Goal: Task Accomplishment & Management: Manage account settings

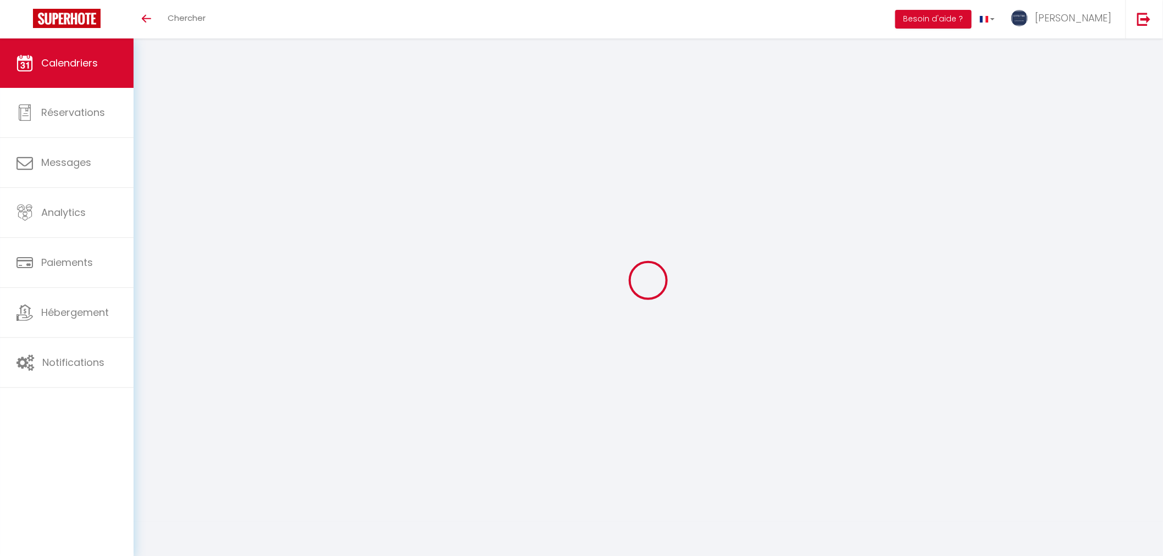
select select
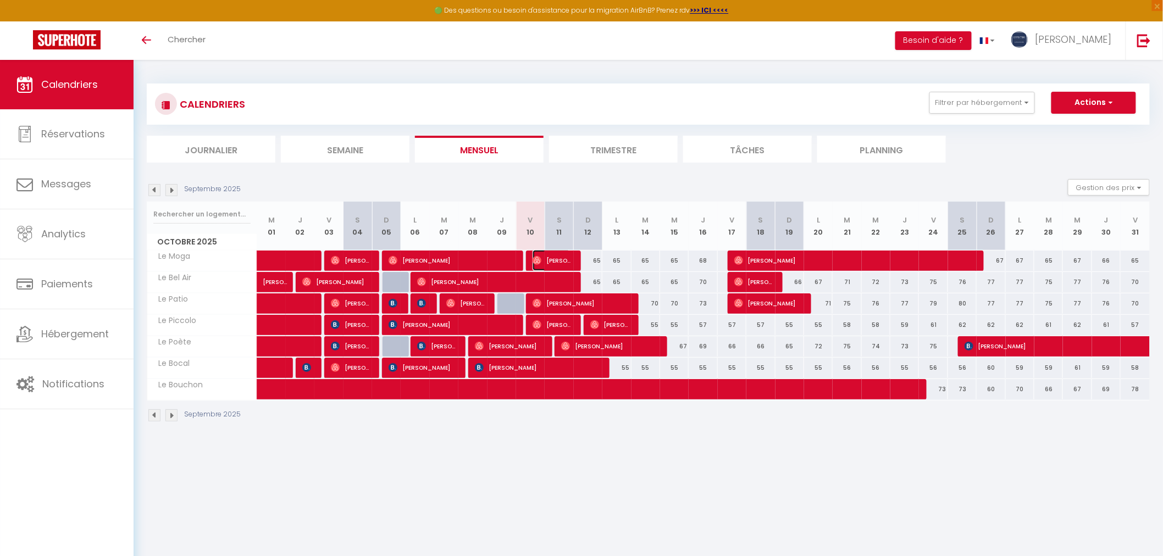
click at [558, 260] on span "[PERSON_NAME]" at bounding box center [551, 260] width 38 height 21
select select "OK"
select select "0"
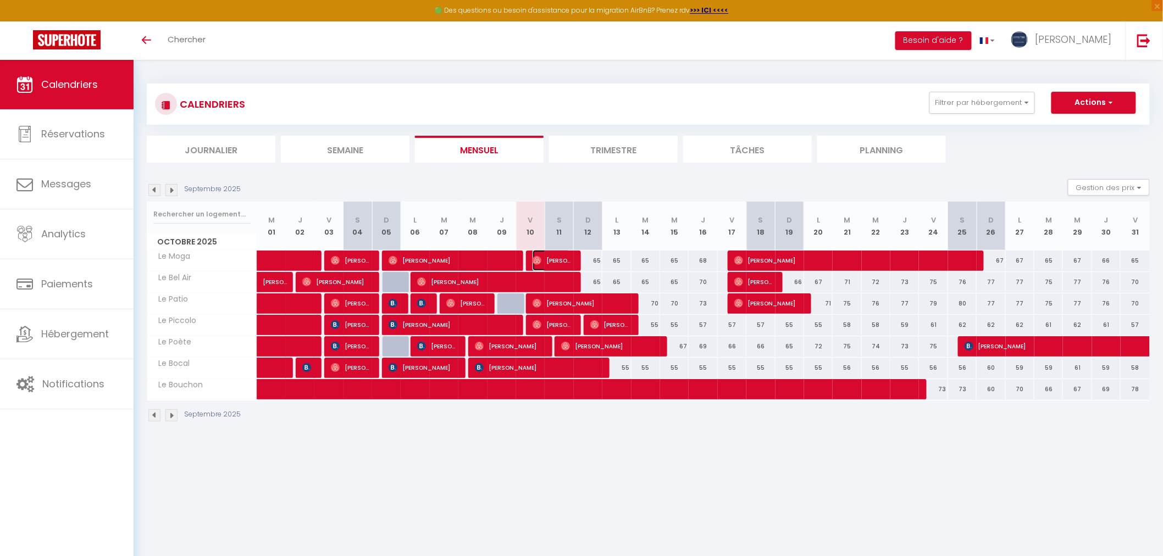
select select "1"
select select
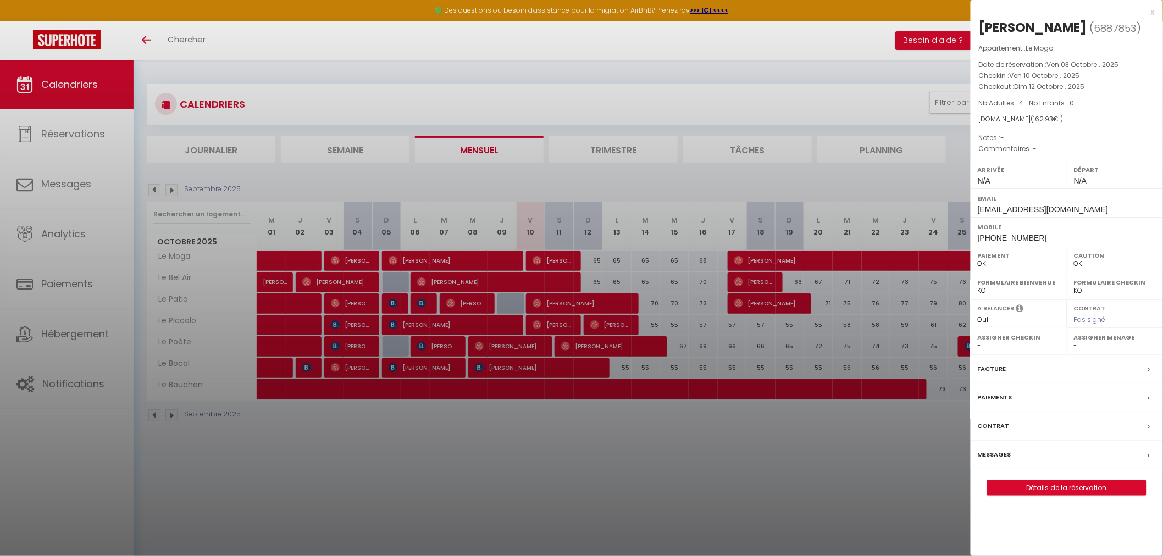
click at [546, 321] on div at bounding box center [581, 278] width 1163 height 556
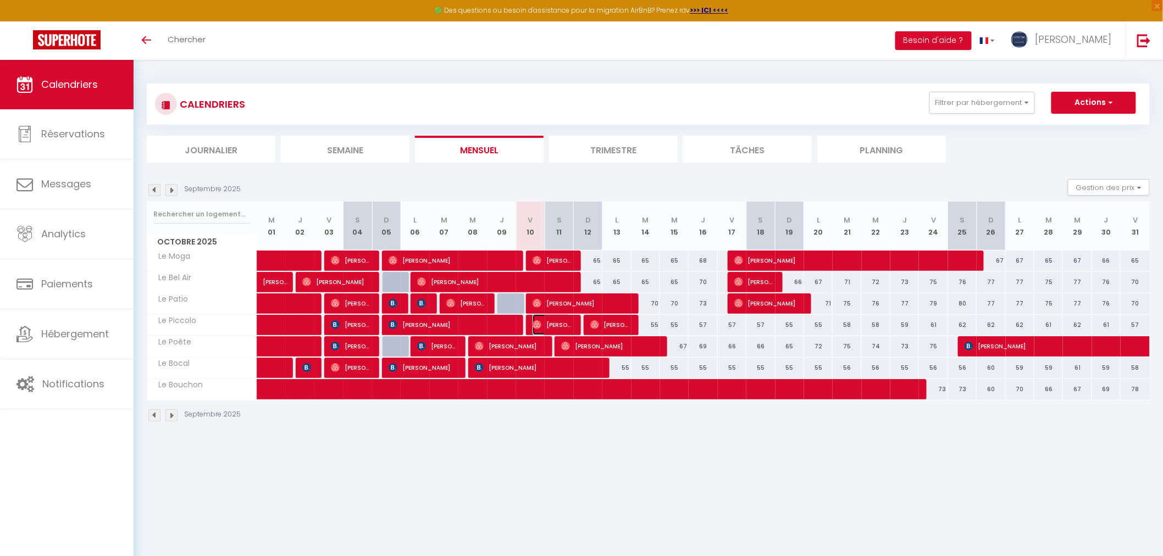
click at [559, 325] on span "[PERSON_NAME]" at bounding box center [551, 324] width 38 height 21
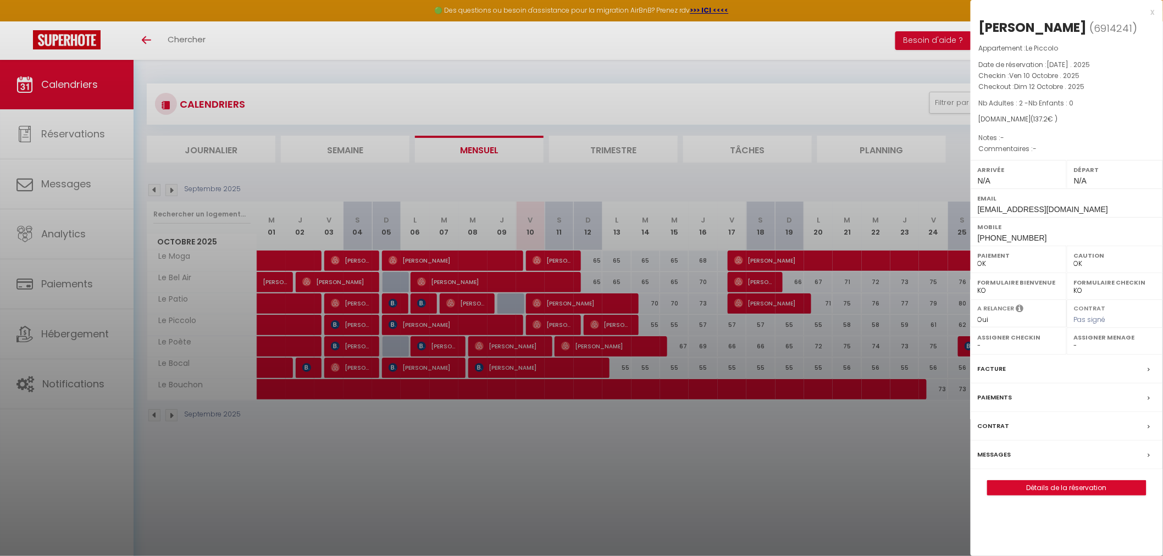
click at [1152, 10] on div "x" at bounding box center [1062, 11] width 184 height 13
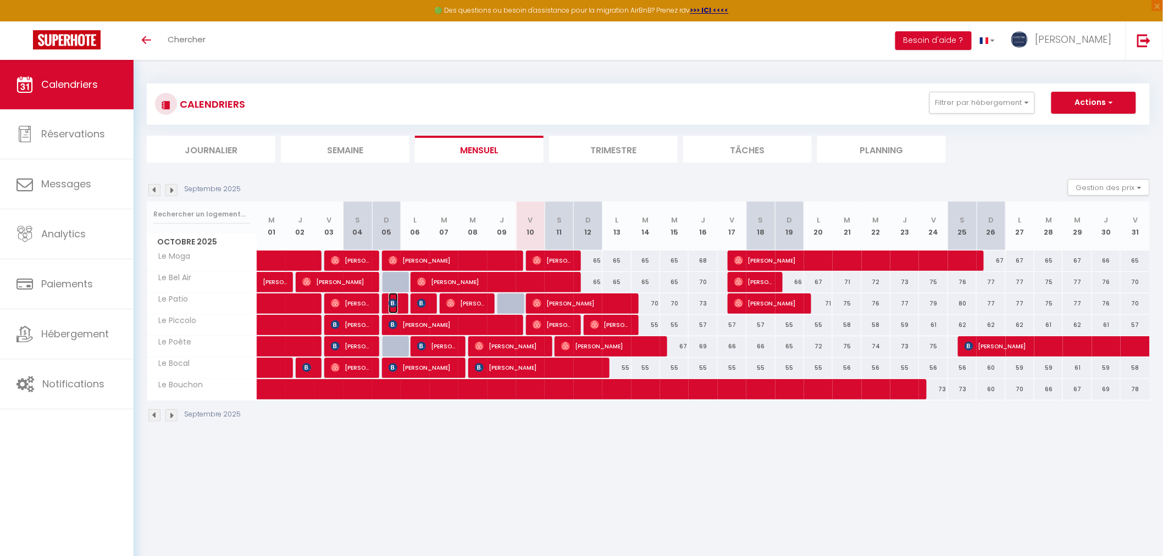
click at [392, 304] on img at bounding box center [393, 303] width 9 height 9
select select "OK"
select select "KO"
select select "0"
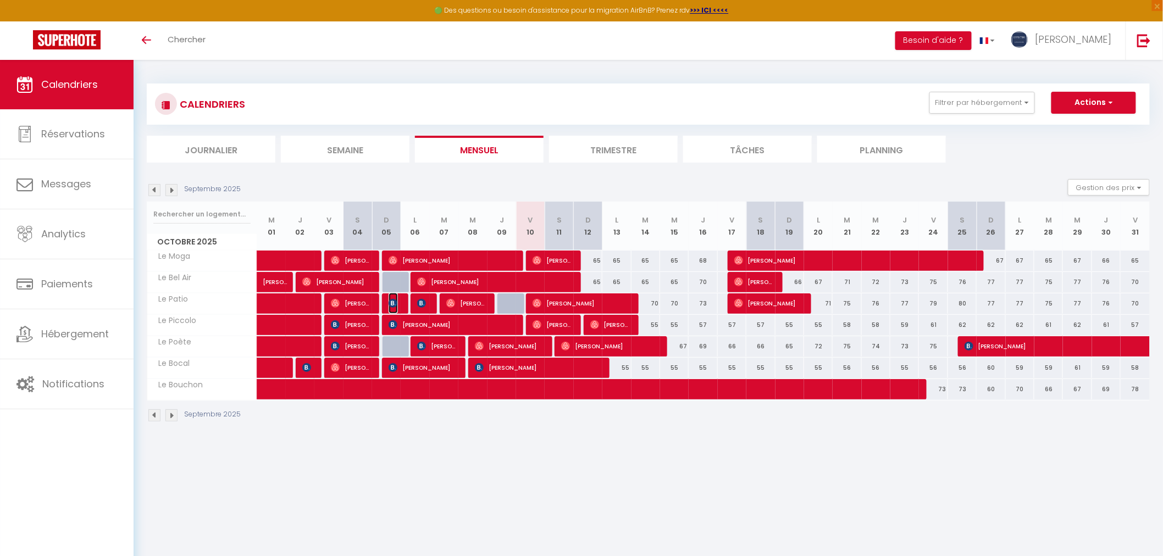
select select "1"
select select
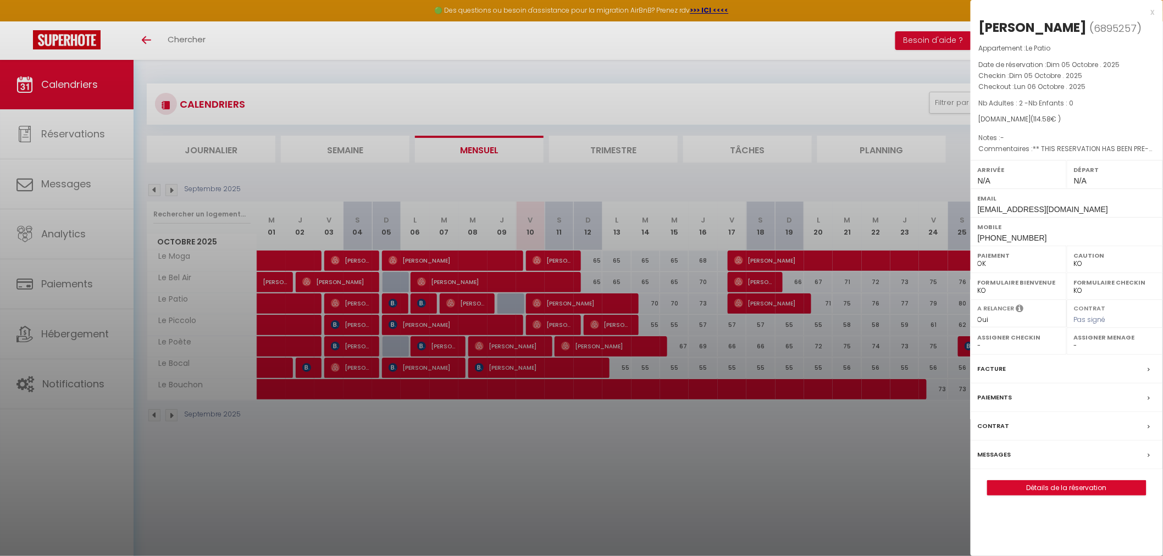
click at [434, 307] on div at bounding box center [581, 278] width 1163 height 556
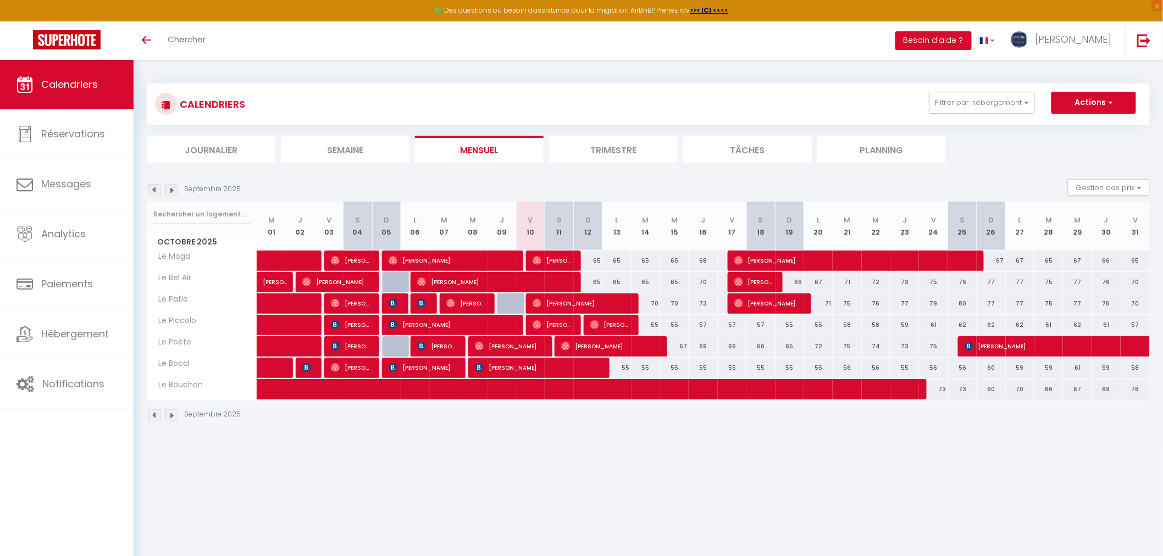
click at [430, 306] on div at bounding box center [422, 303] width 29 height 21
click at [419, 302] on img at bounding box center [421, 303] width 9 height 9
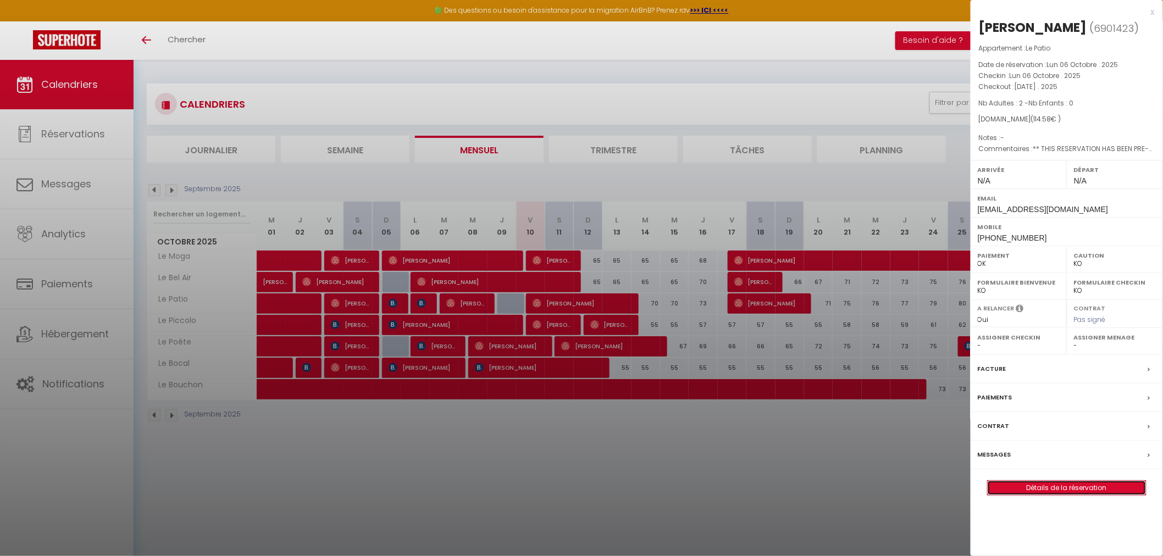
click at [1045, 487] on link "Détails de la réservation" at bounding box center [1066, 488] width 158 height 14
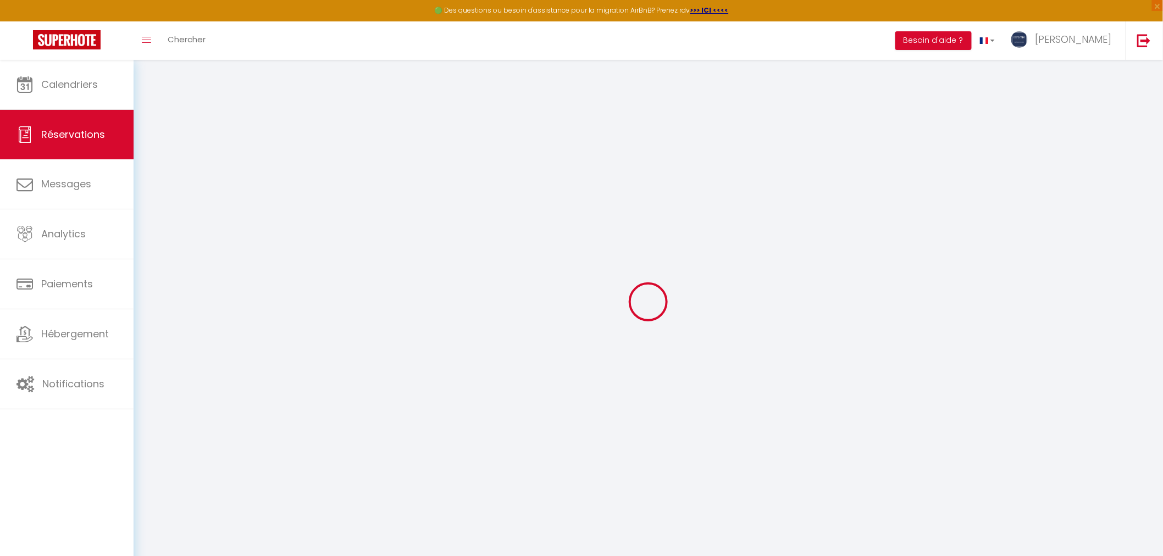
select select
checkbox input "false"
select select
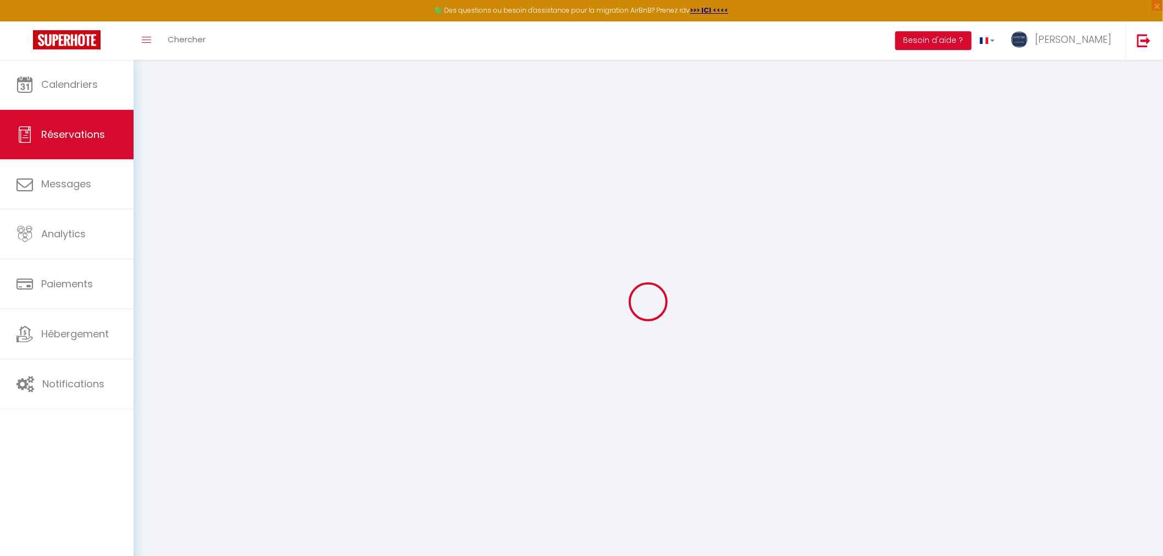
checkbox input "false"
type textarea "** THIS RESERVATION HAS BEEN PRE-PAID ** BOOKING NOTE : Payment charge is EUR 1…"
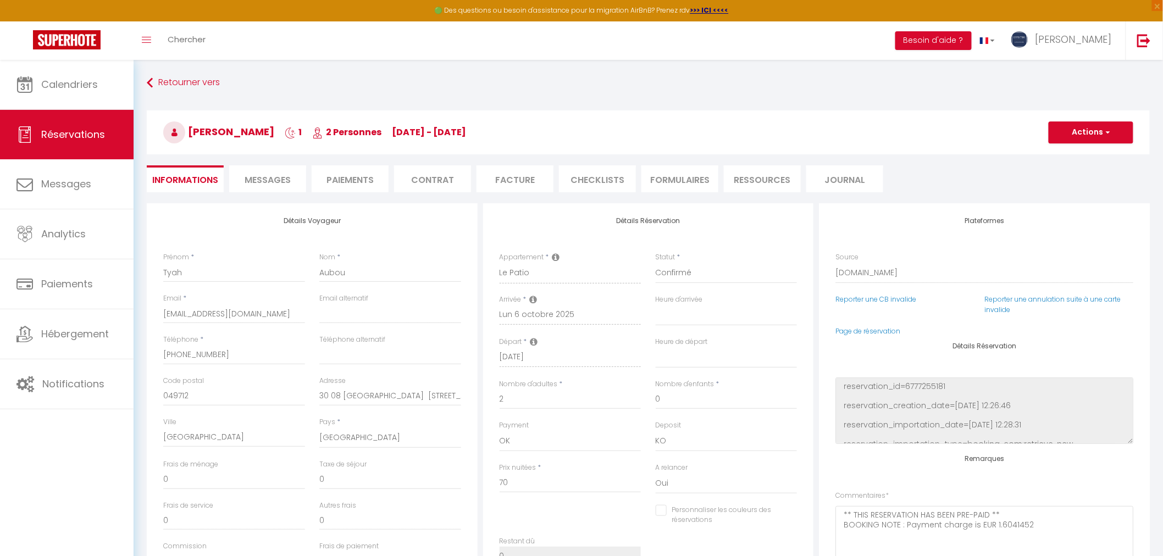
type input "40"
type input "4.58"
select select
checkbox input "false"
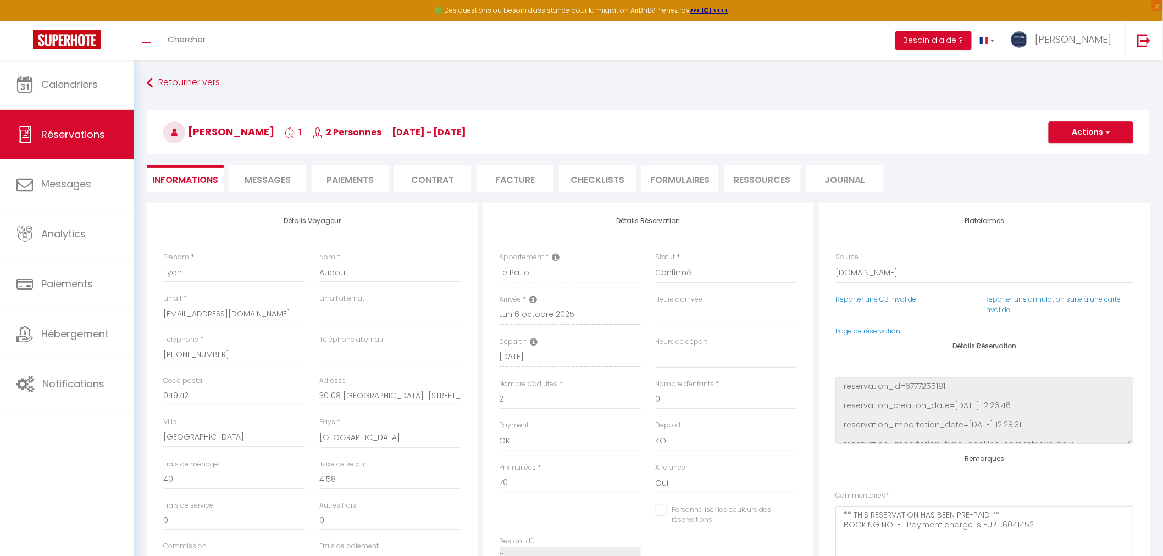
select select
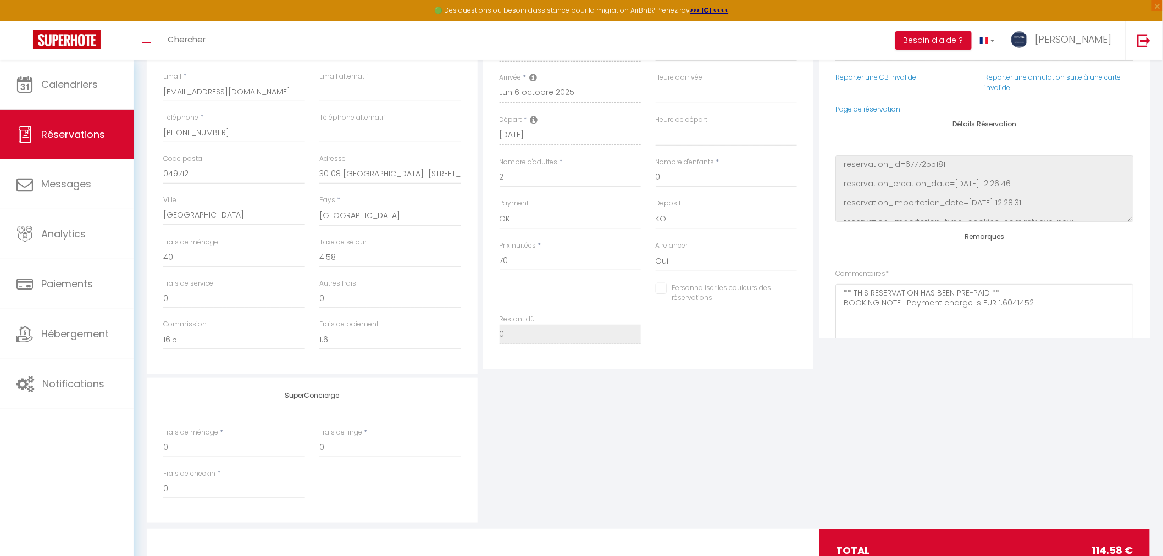
scroll to position [204, 0]
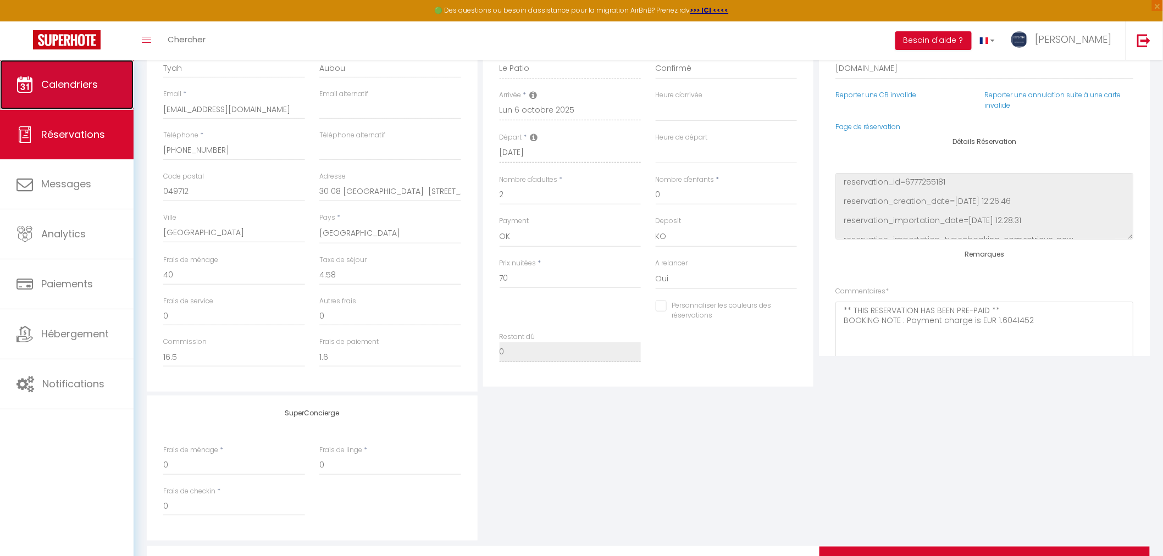
click at [64, 74] on link "Calendriers" at bounding box center [67, 84] width 134 height 49
